Goal: Find specific page/section: Find specific page/section

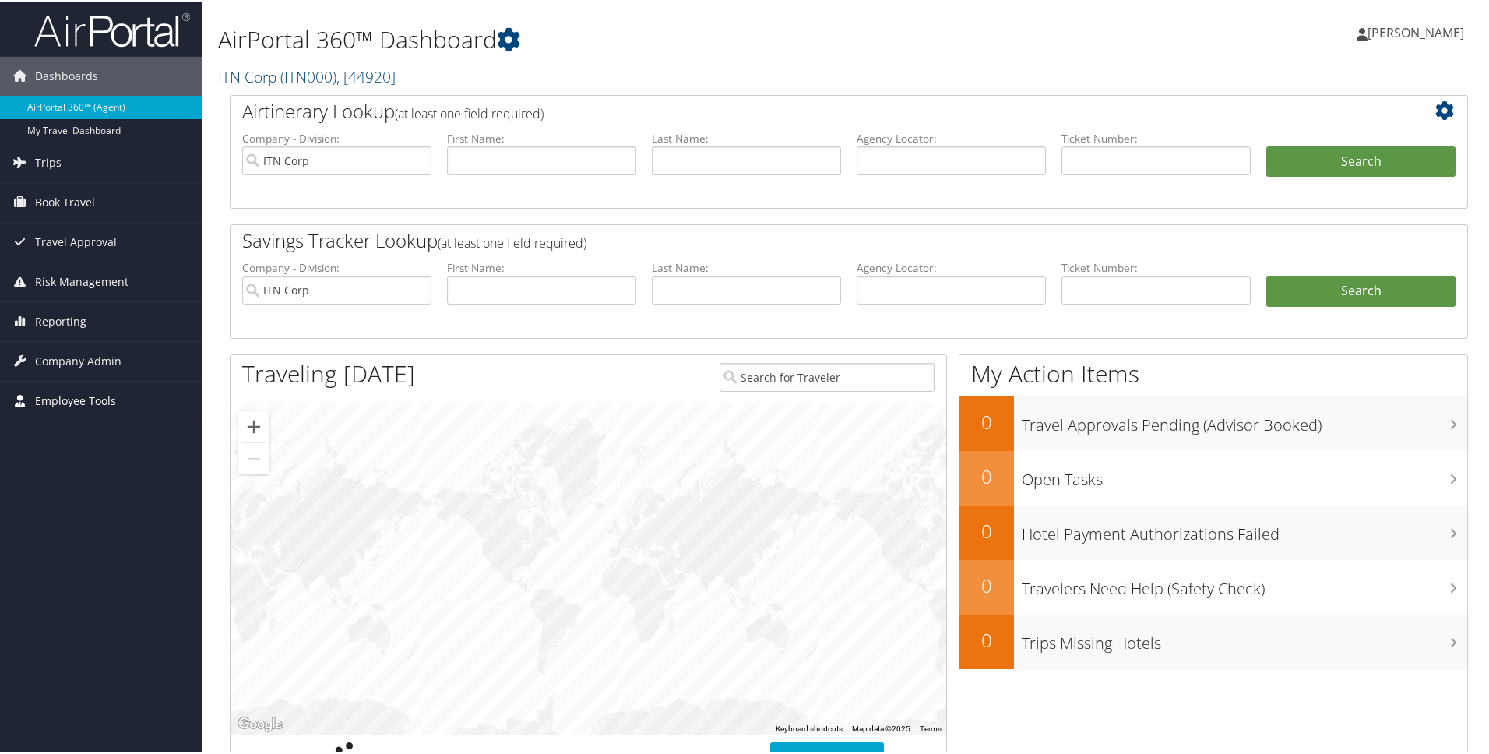
click at [56, 399] on span "Employee Tools" at bounding box center [75, 399] width 81 height 39
click at [56, 481] on link "Carrier Contracts" at bounding box center [101, 477] width 203 height 23
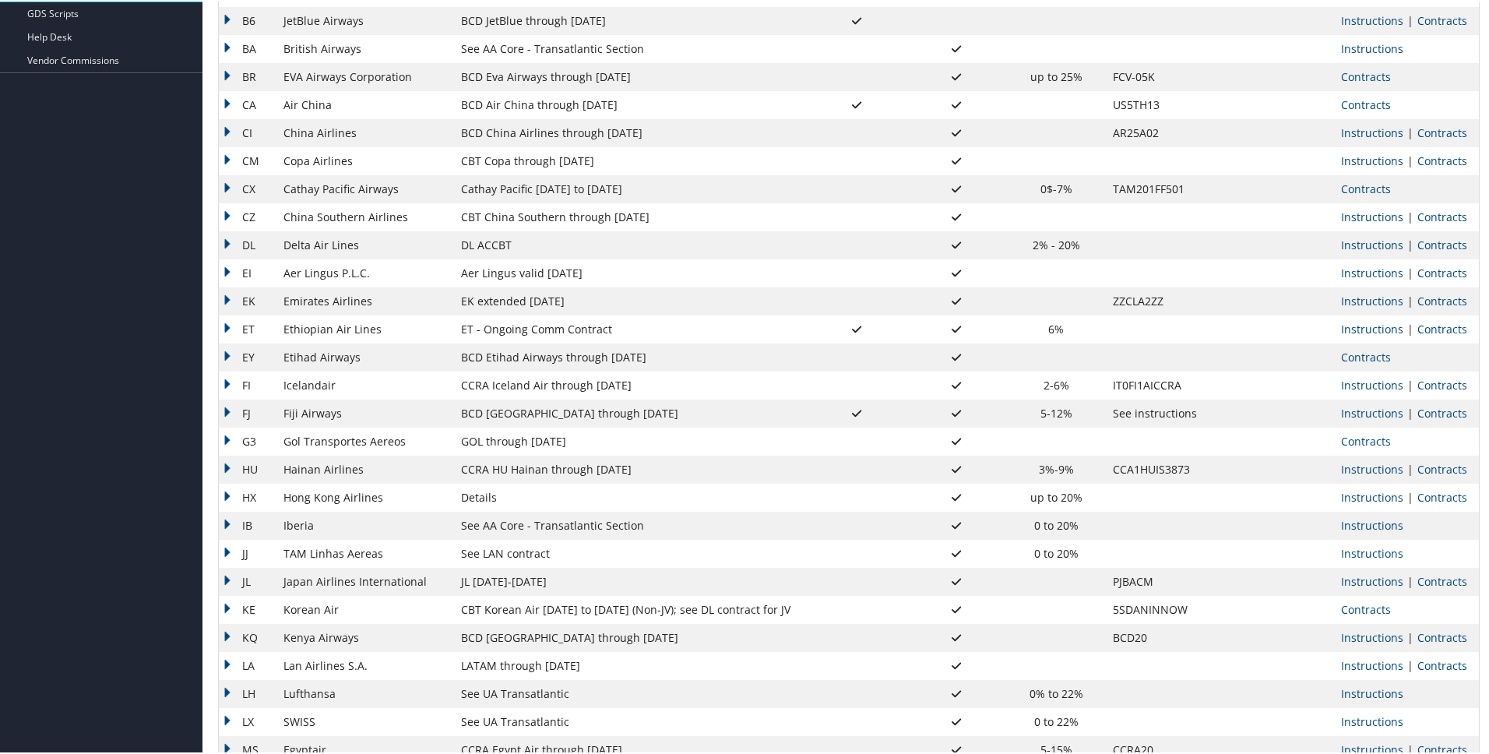
scroll to position [444, 0]
click at [223, 238] on td "DL" at bounding box center [247, 241] width 57 height 28
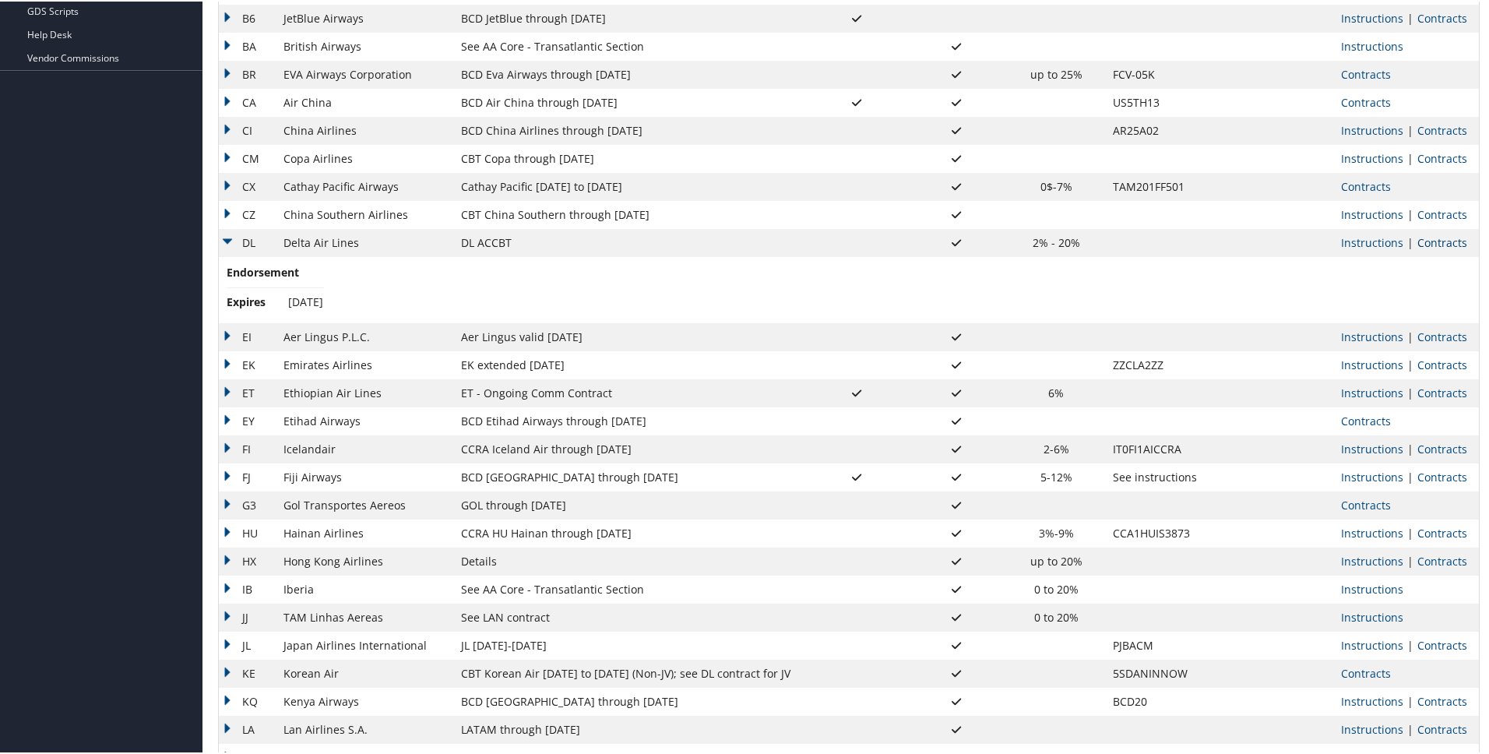
click at [1428, 242] on link "Contracts" at bounding box center [1443, 241] width 50 height 15
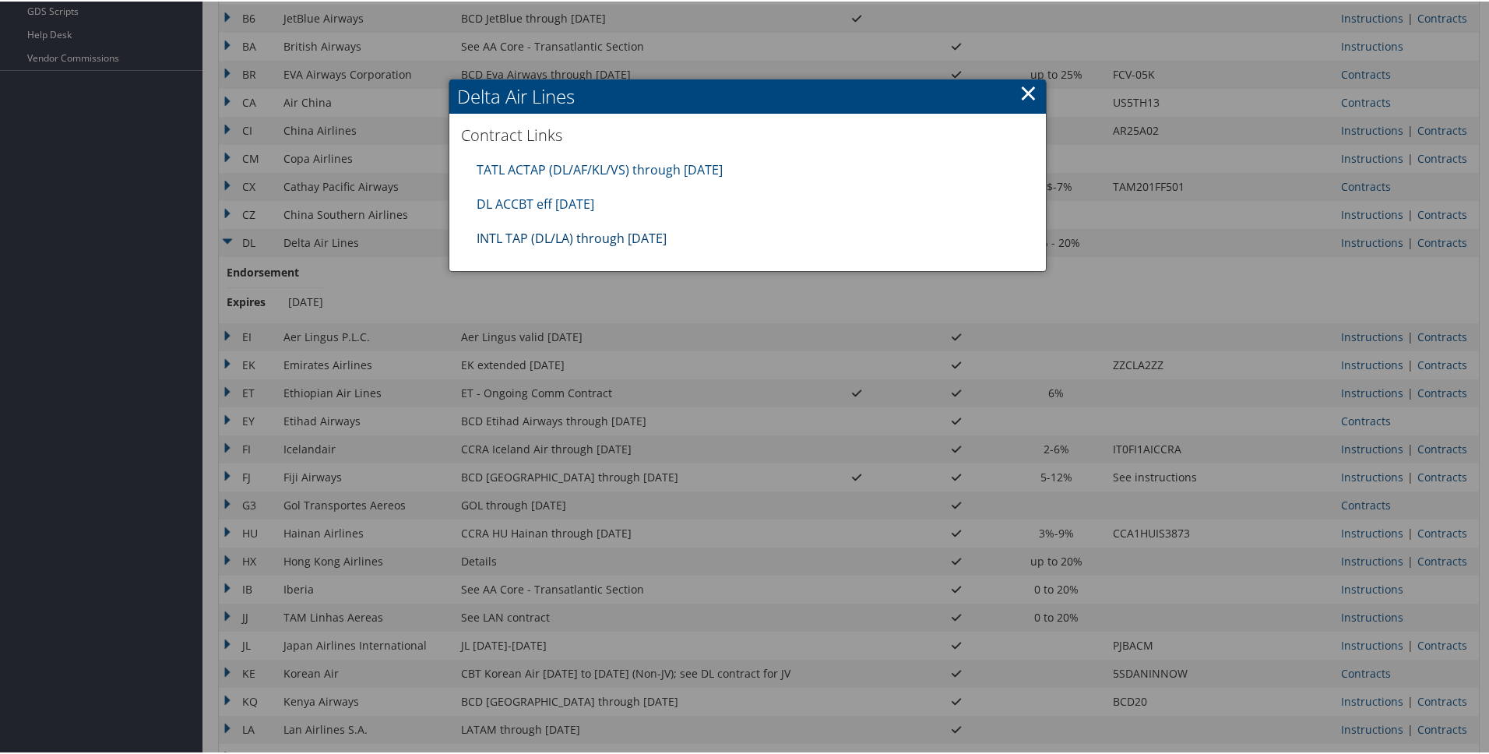
click at [565, 237] on link "INTL TAP (DL/LA) through 1.31.26" at bounding box center [572, 236] width 190 height 17
click at [1024, 90] on link "×" at bounding box center [1029, 91] width 18 height 31
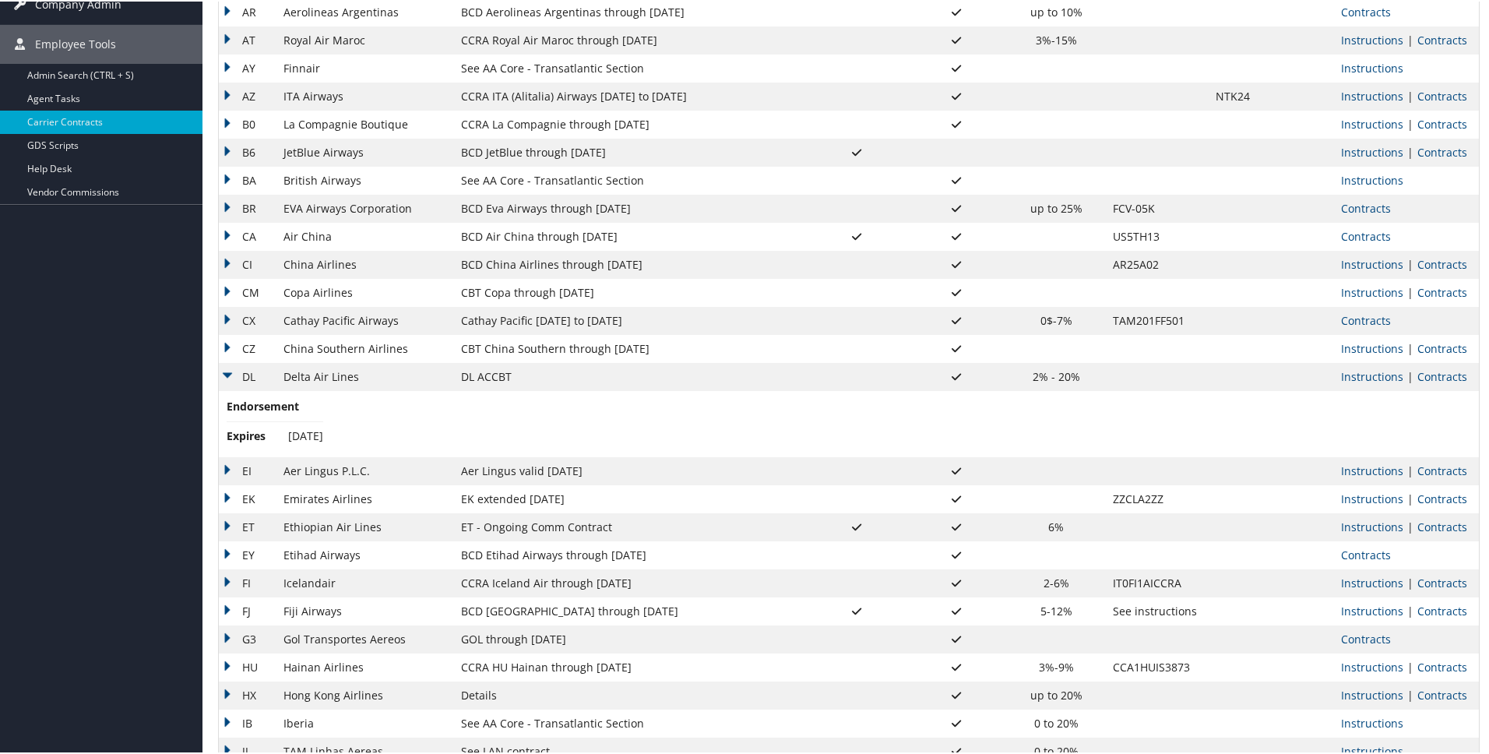
scroll to position [280, 0]
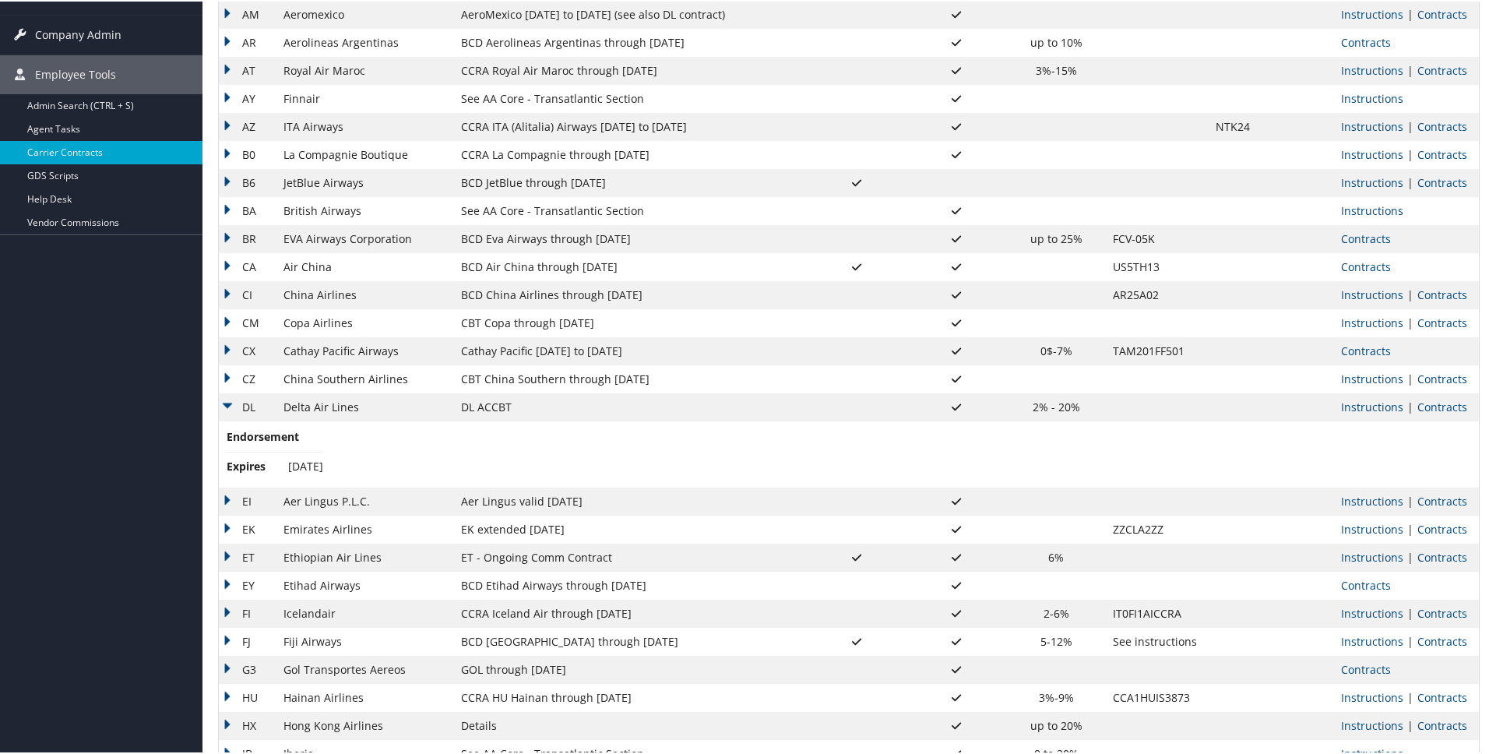
click at [226, 406] on td "DL" at bounding box center [247, 406] width 57 height 28
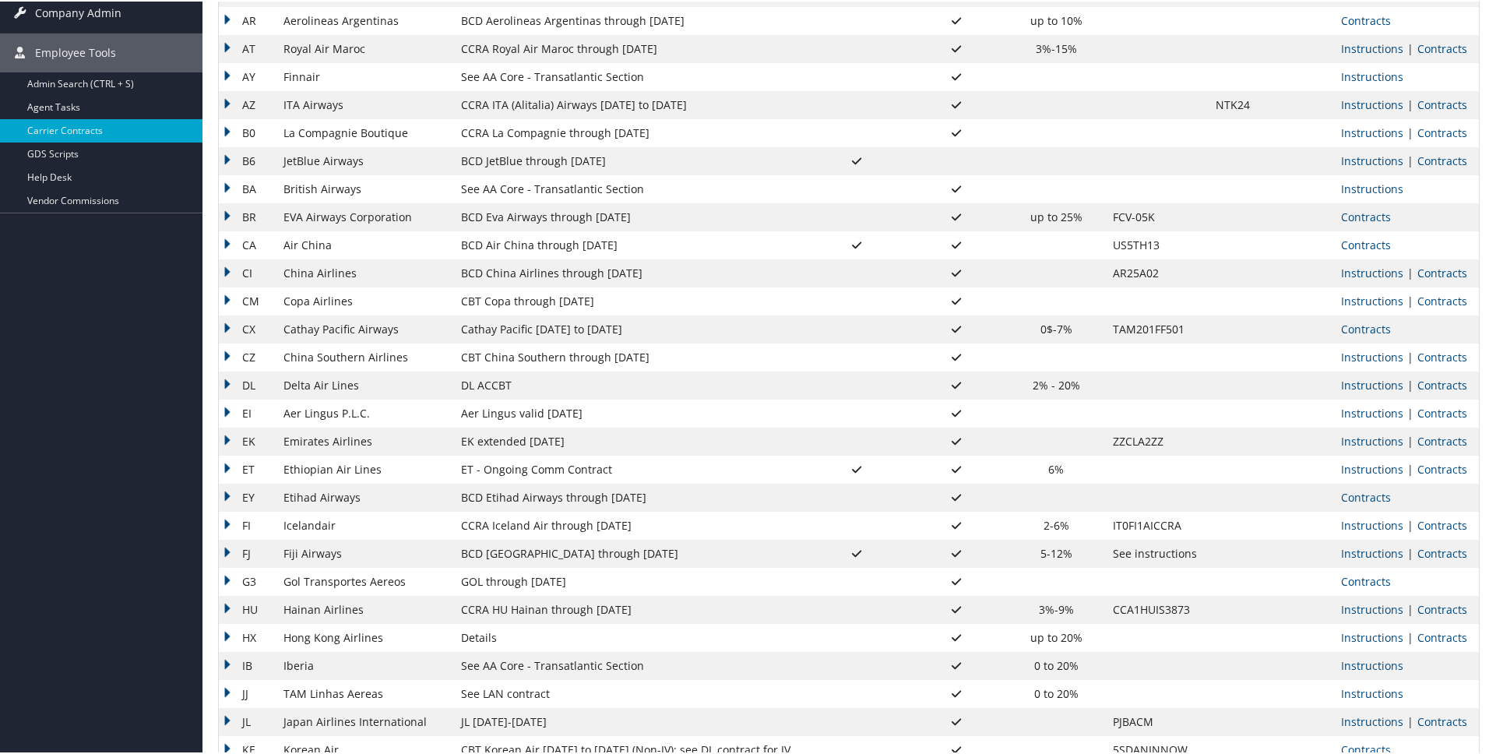
scroll to position [301, 0]
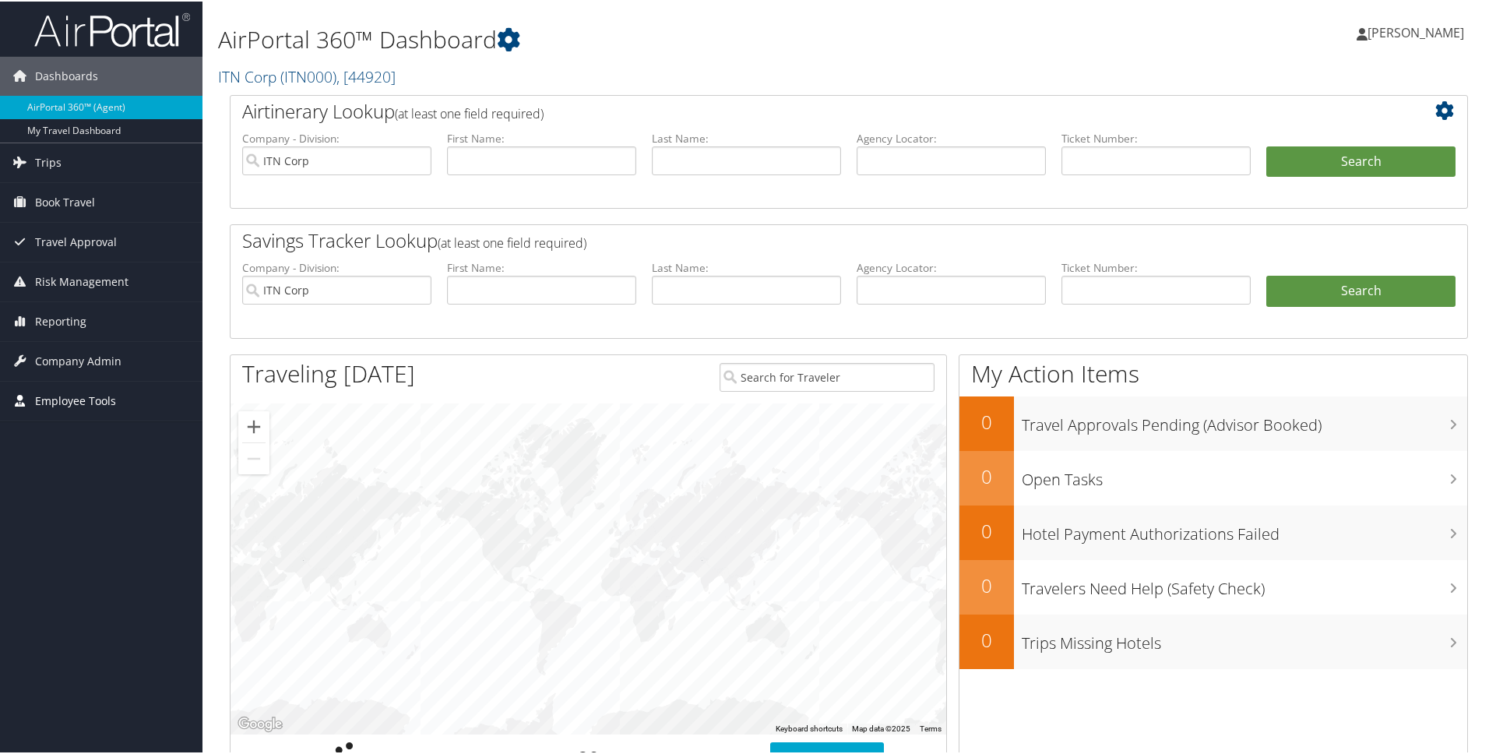
click at [79, 404] on span "Employee Tools" at bounding box center [75, 399] width 81 height 39
click at [107, 481] on link "Carrier Contracts" at bounding box center [101, 477] width 203 height 23
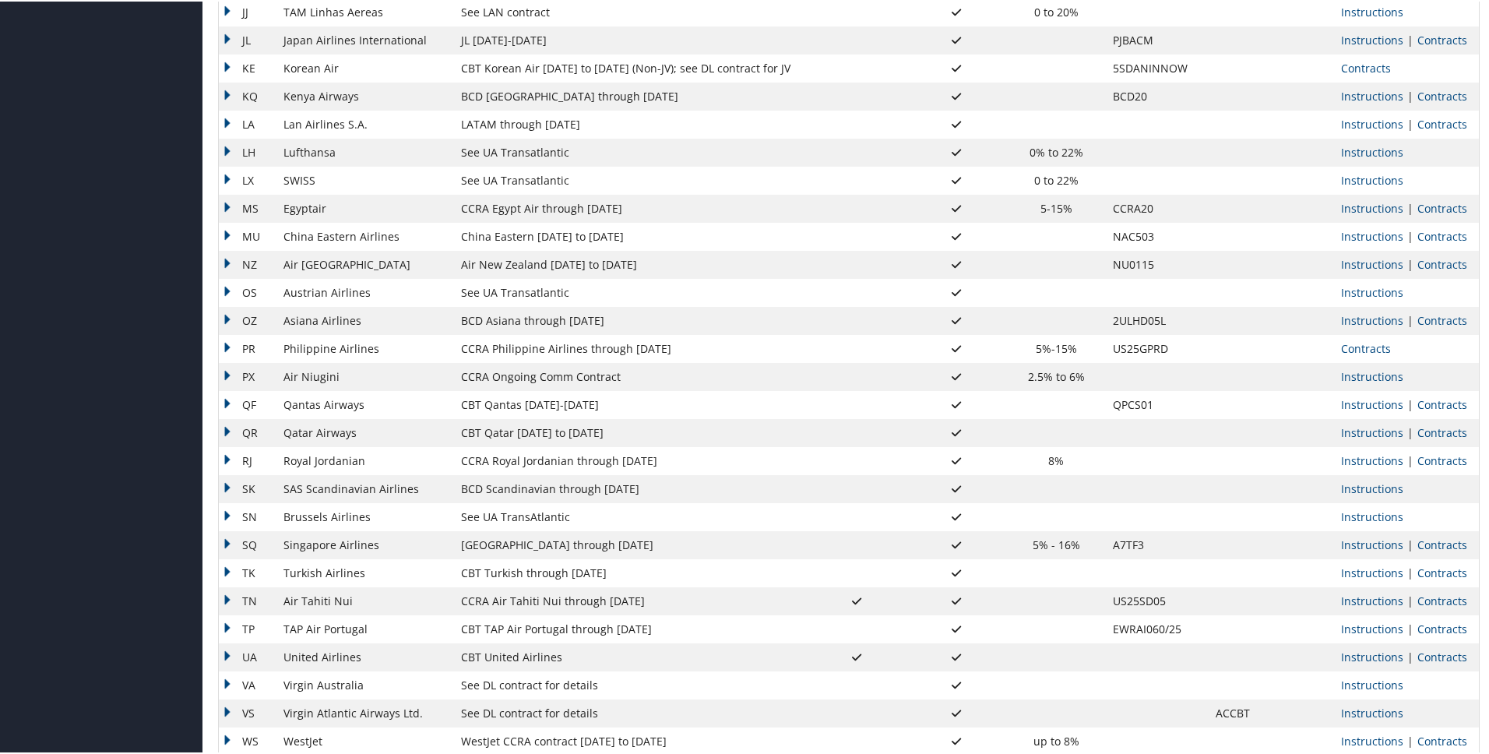
scroll to position [1038, 0]
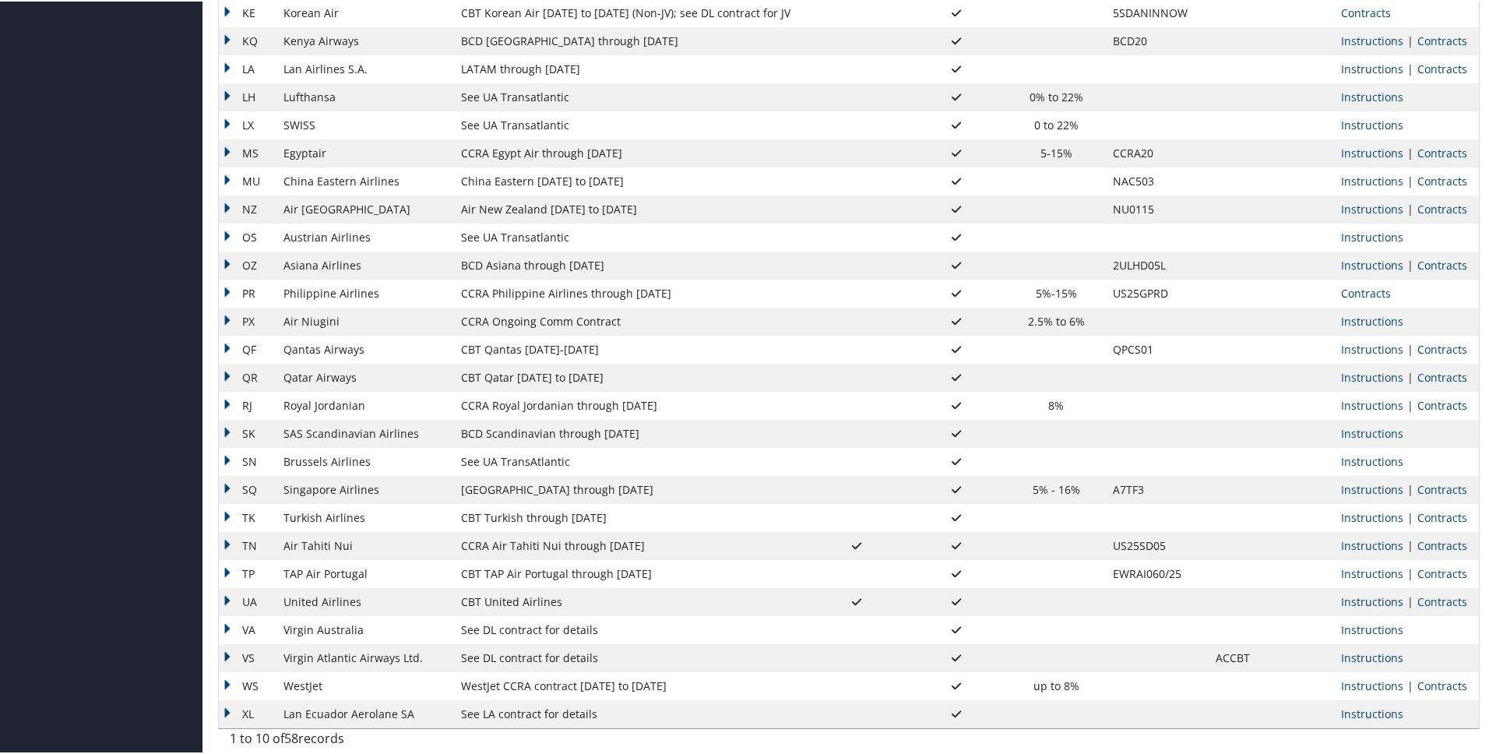
click at [230, 37] on td "KQ" at bounding box center [247, 40] width 57 height 28
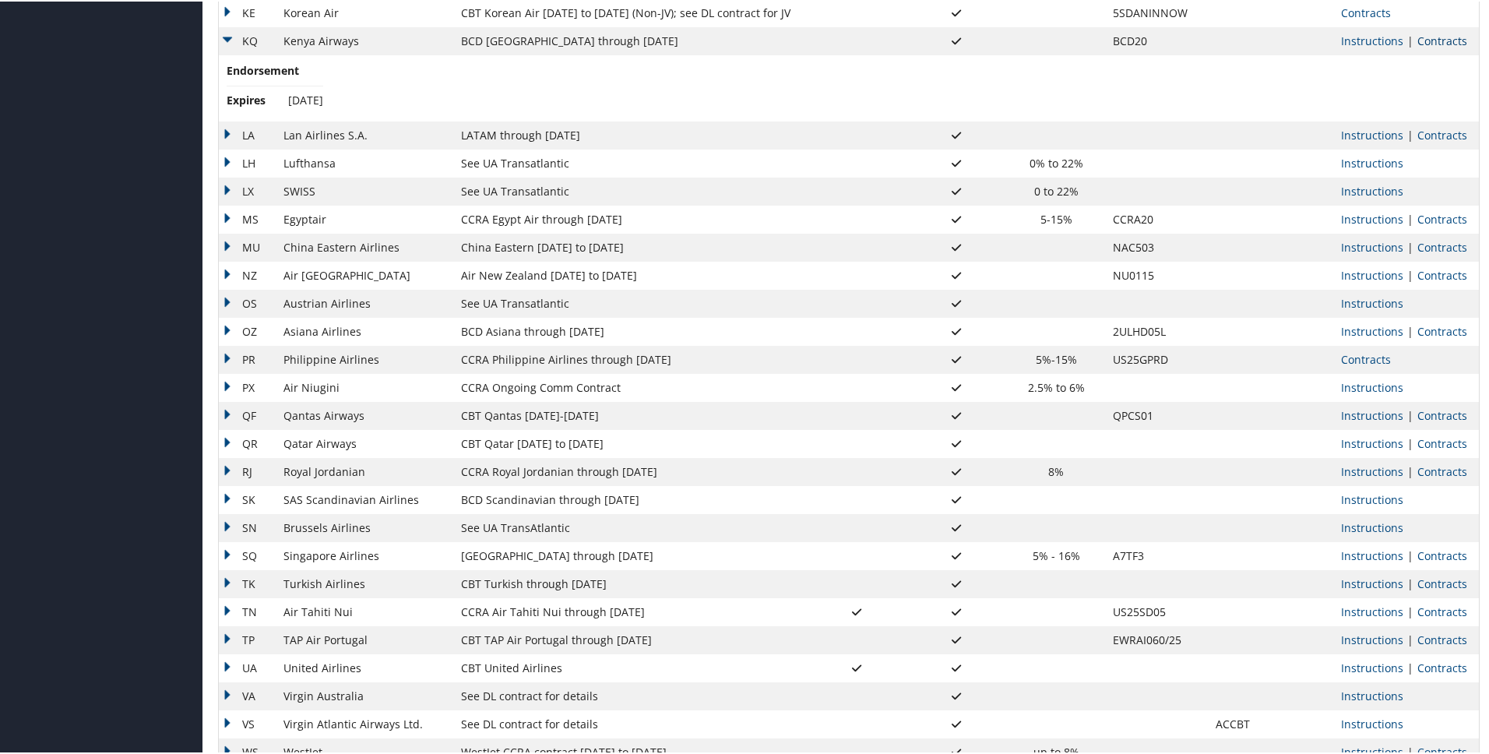
click at [1420, 39] on link "Contracts" at bounding box center [1443, 39] width 50 height 15
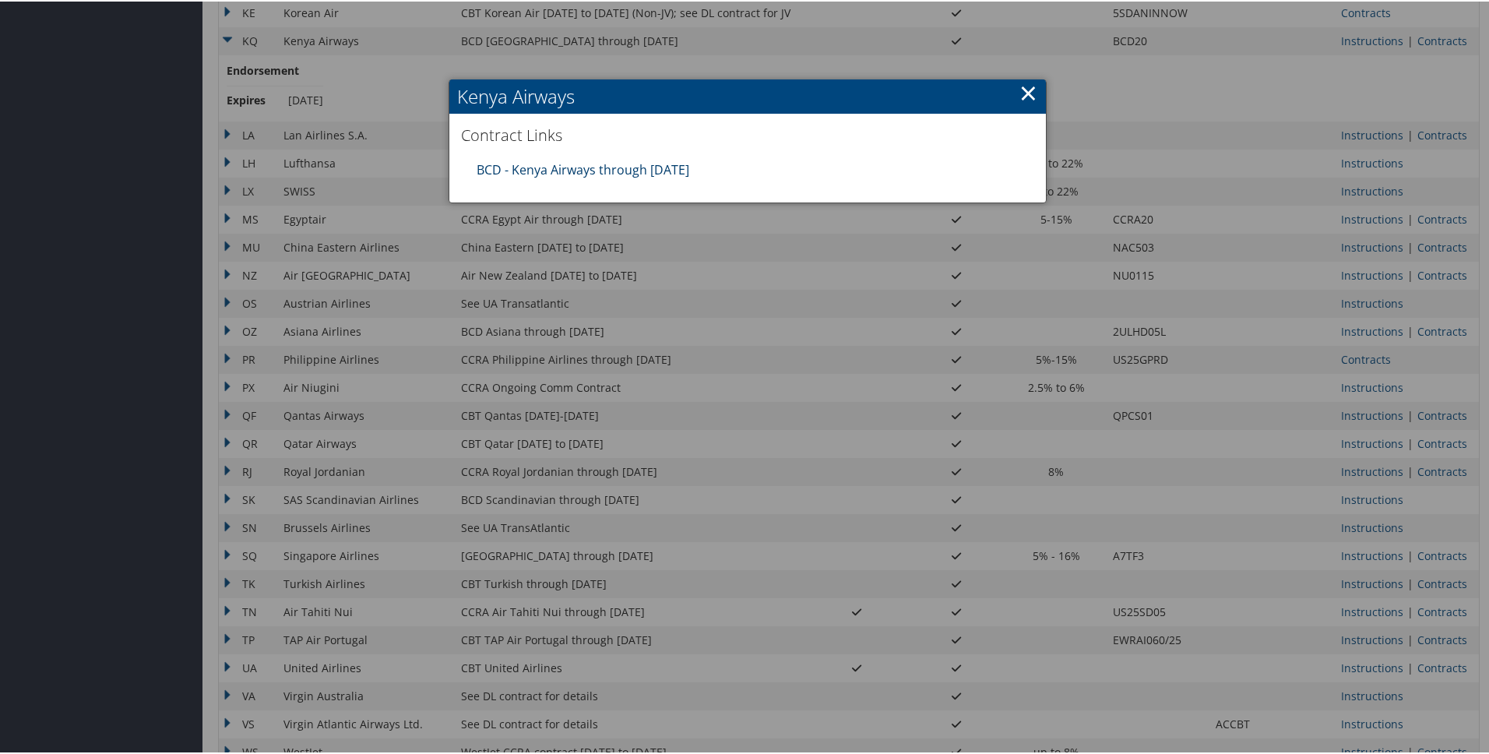
click at [589, 169] on link "BCD - Kenya Airways through [DATE]" at bounding box center [583, 168] width 213 height 17
